Goal: Find specific page/section: Find specific page/section

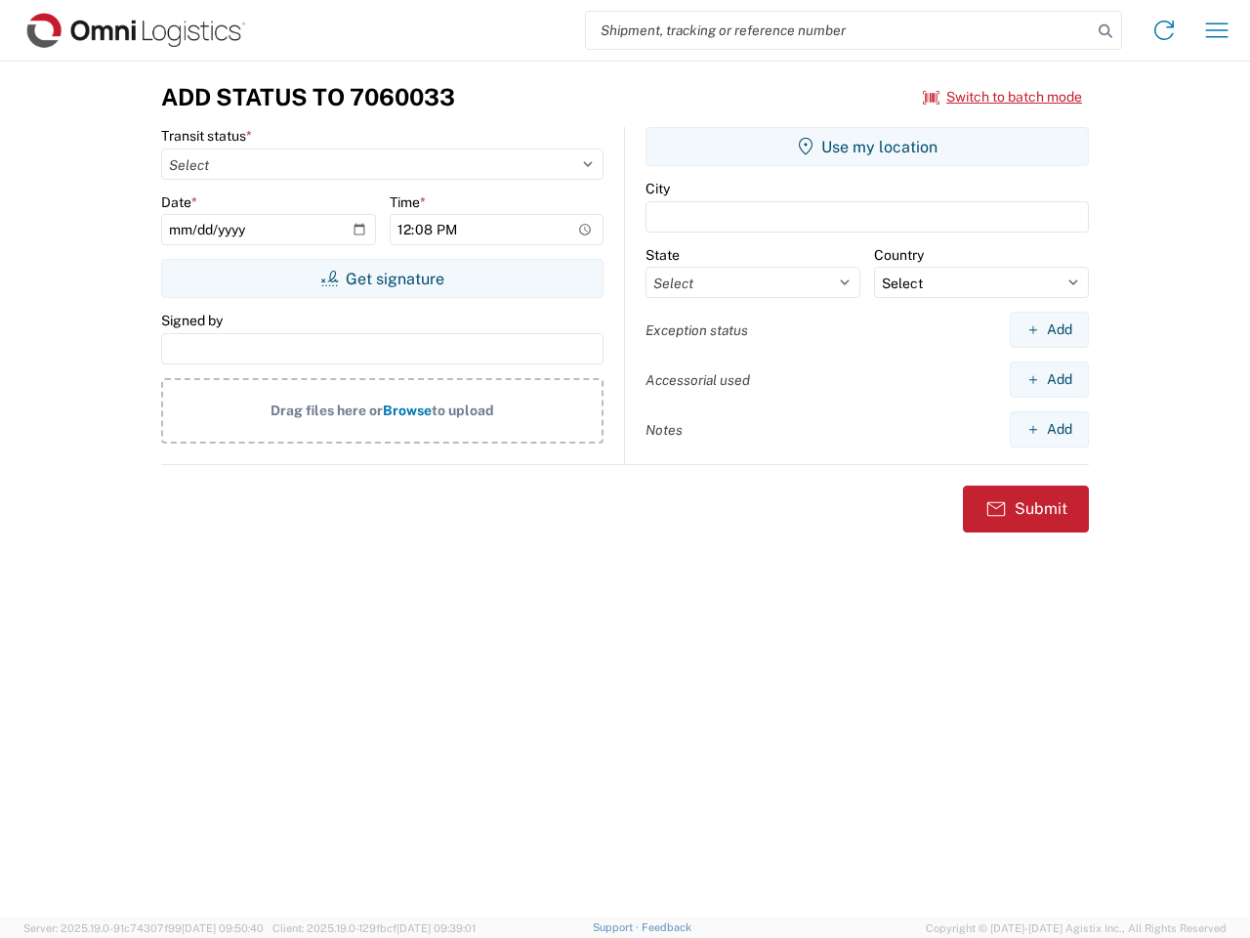
click at [839, 30] on input "search" at bounding box center [839, 30] width 506 height 37
click at [1106, 31] on icon at bounding box center [1105, 31] width 27 height 27
click at [1164, 30] on icon at bounding box center [1164, 30] width 31 height 31
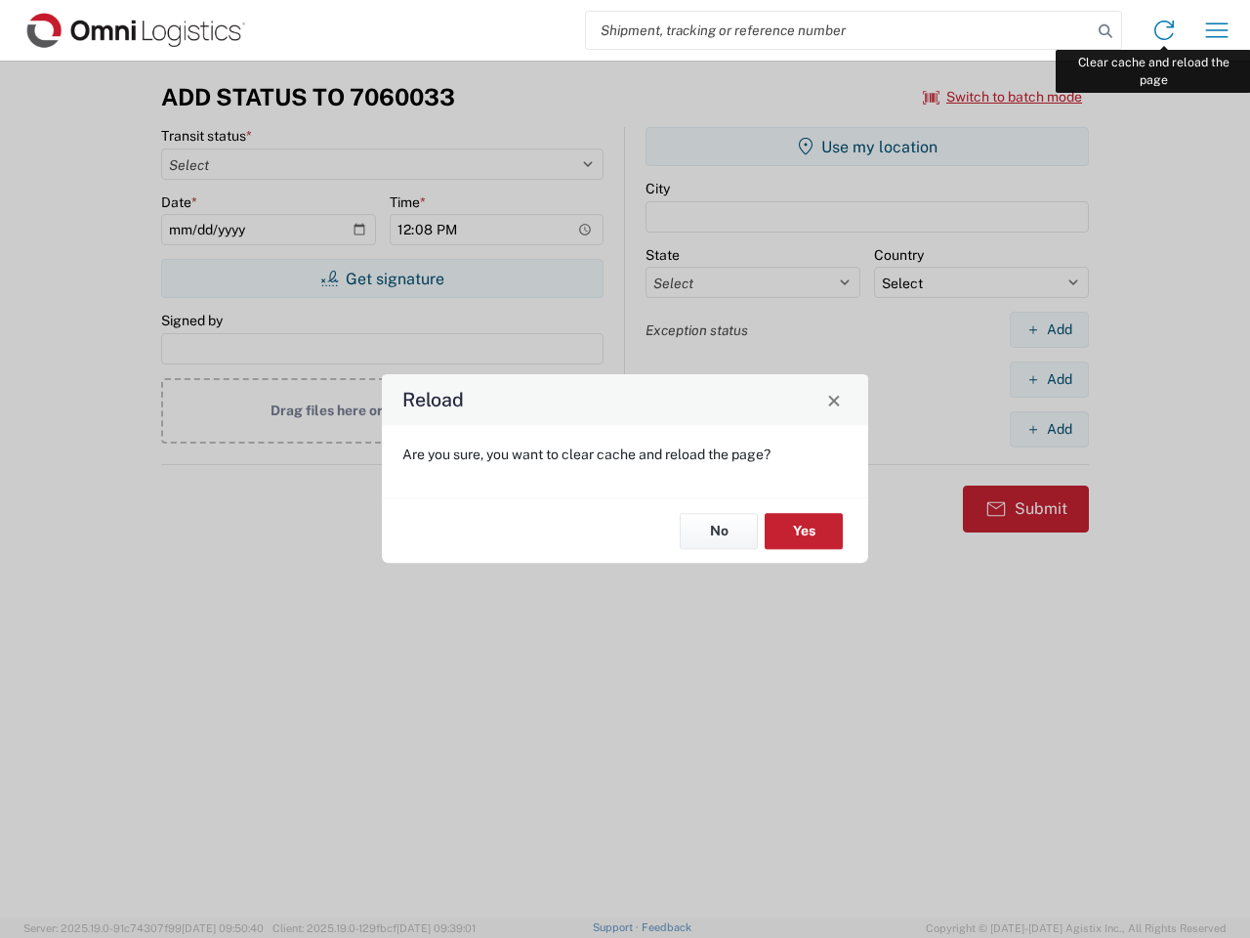
click at [1217, 30] on div "Reload Are you sure, you want to clear cache and reload the page? No Yes" at bounding box center [625, 469] width 1250 height 938
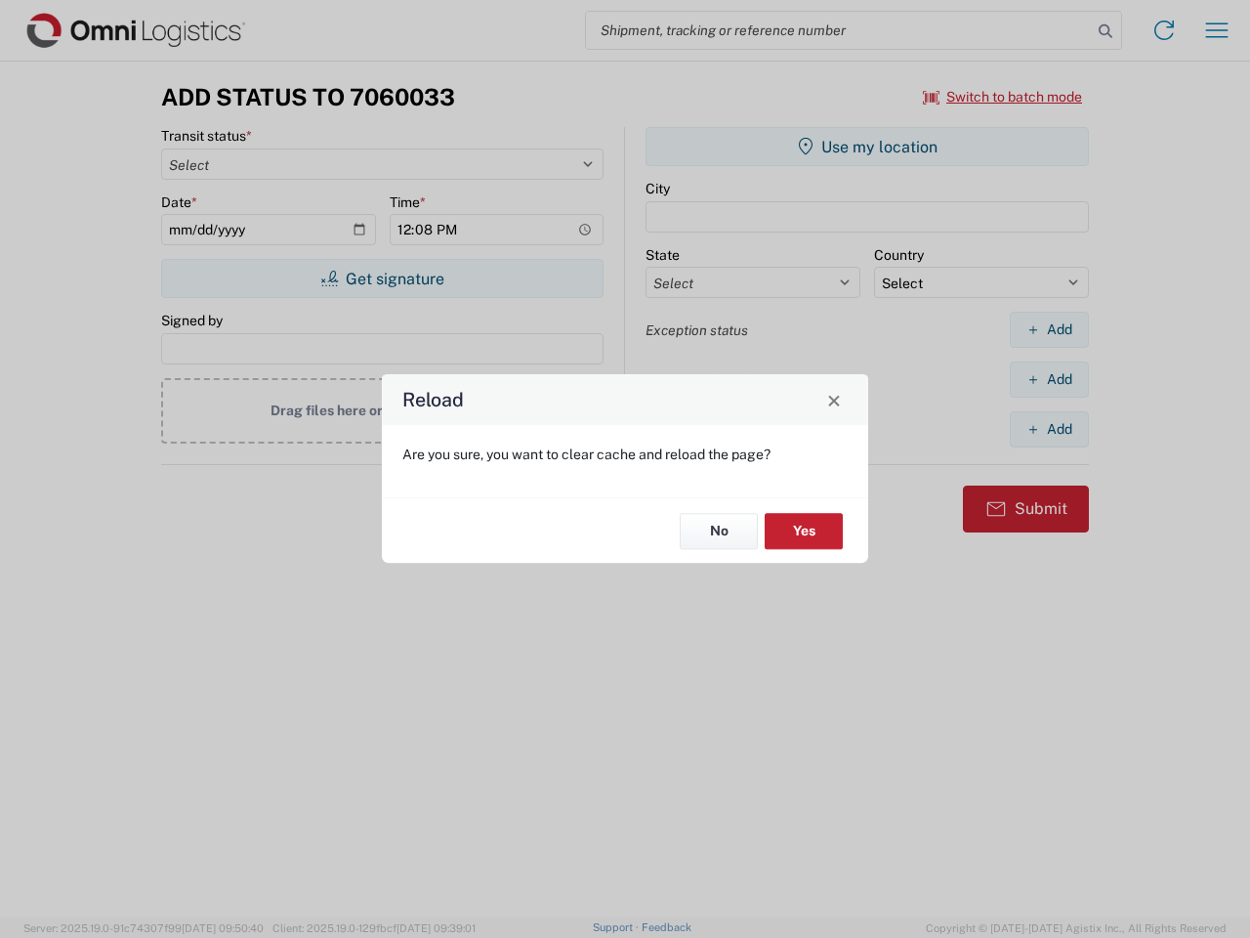
click at [1003, 97] on div "Reload Are you sure, you want to clear cache and reload the page? No Yes" at bounding box center [625, 469] width 1250 height 938
click at [382, 278] on div "Reload Are you sure, you want to clear cache and reload the page? No Yes" at bounding box center [625, 469] width 1250 height 938
click at [867, 147] on div "Reload Are you sure, you want to clear cache and reload the page? No Yes" at bounding box center [625, 469] width 1250 height 938
click at [1049, 329] on div "Reload Are you sure, you want to clear cache and reload the page? No Yes" at bounding box center [625, 469] width 1250 height 938
click at [1049, 379] on div "Reload Are you sure, you want to clear cache and reload the page? No Yes" at bounding box center [625, 469] width 1250 height 938
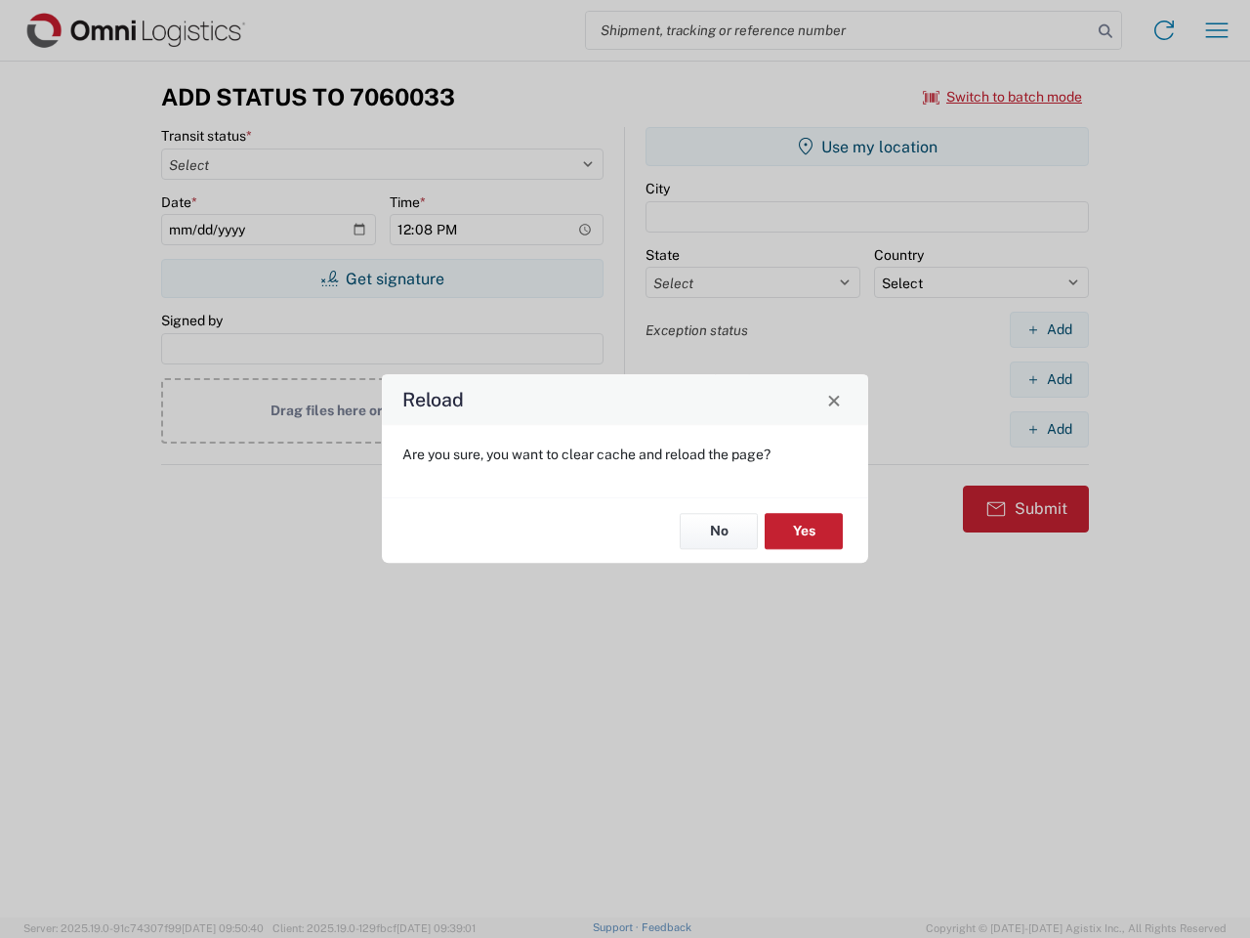
click at [1049, 429] on div "Reload Are you sure, you want to clear cache and reload the page? No Yes" at bounding box center [625, 469] width 1250 height 938
